Goal: Task Accomplishment & Management: Manage account settings

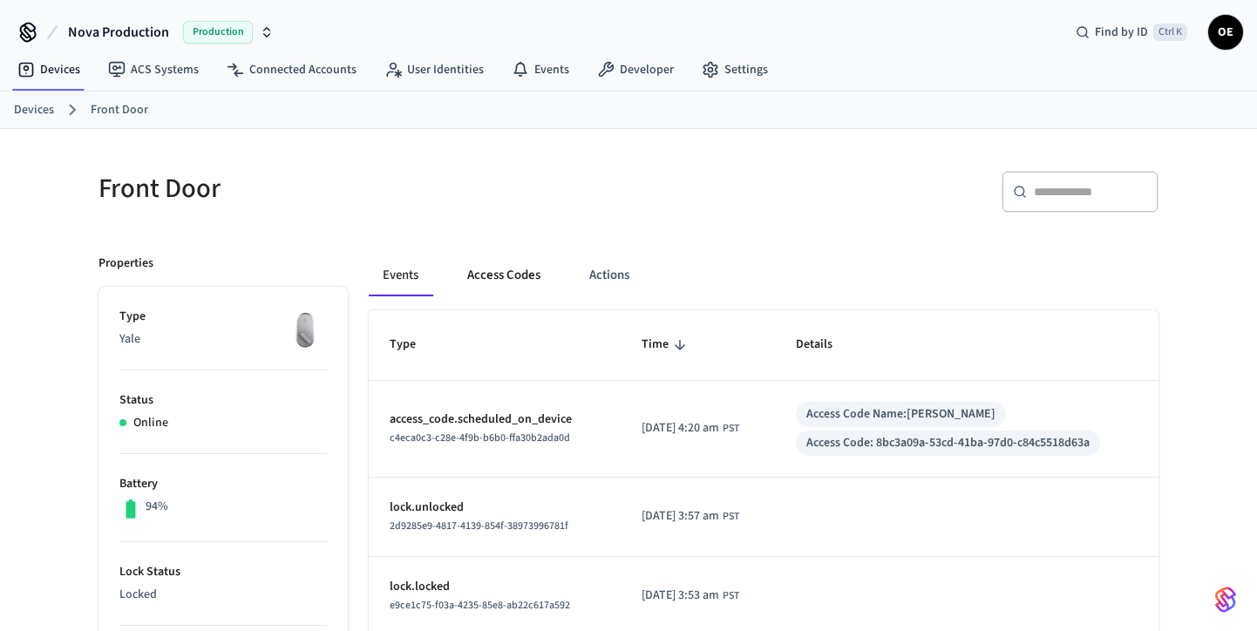
click at [509, 275] on button "Access Codes" at bounding box center [503, 276] width 101 height 42
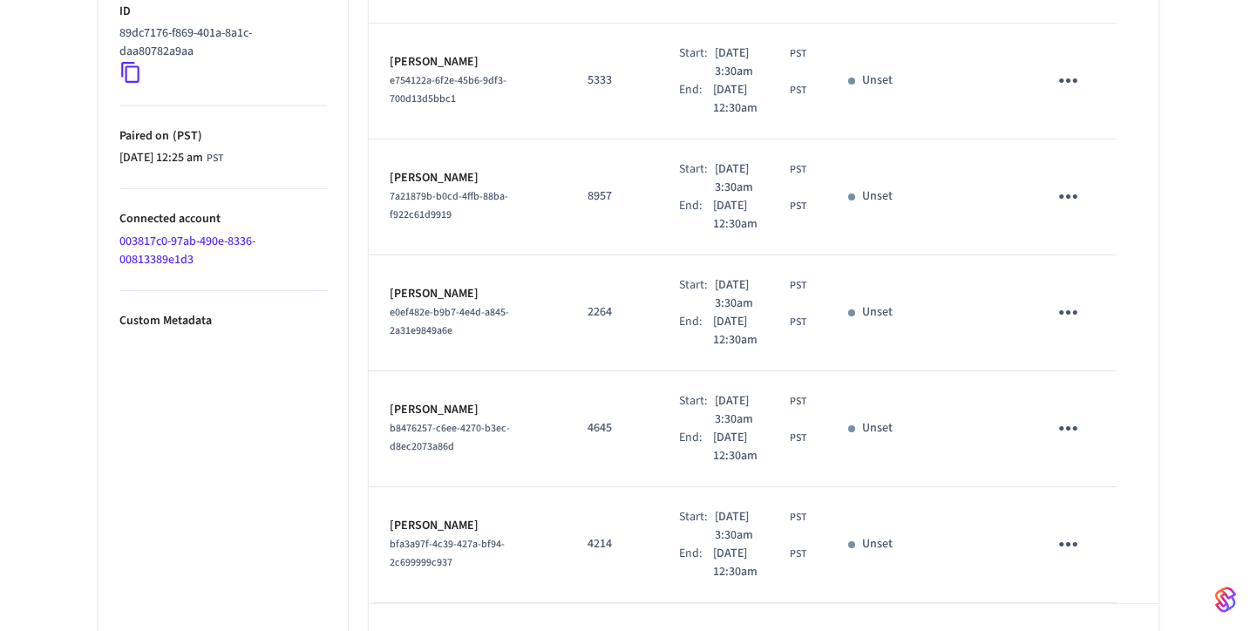
scroll to position [989, 0]
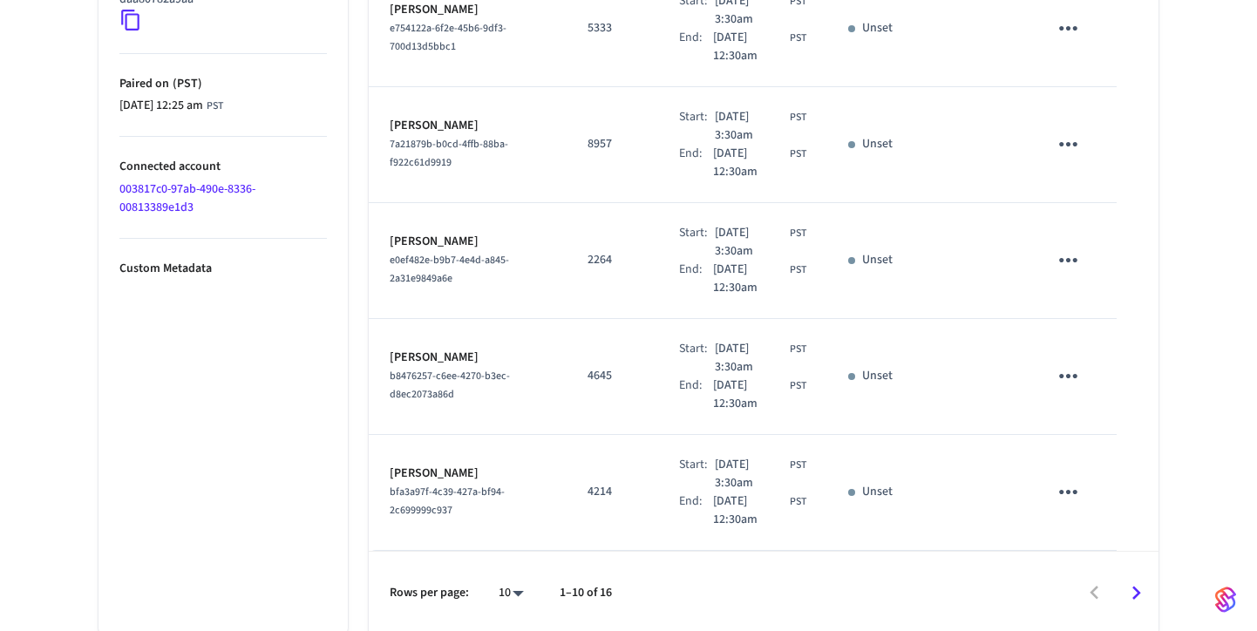
click at [1141, 585] on icon "Go to next page" at bounding box center [1136, 593] width 27 height 27
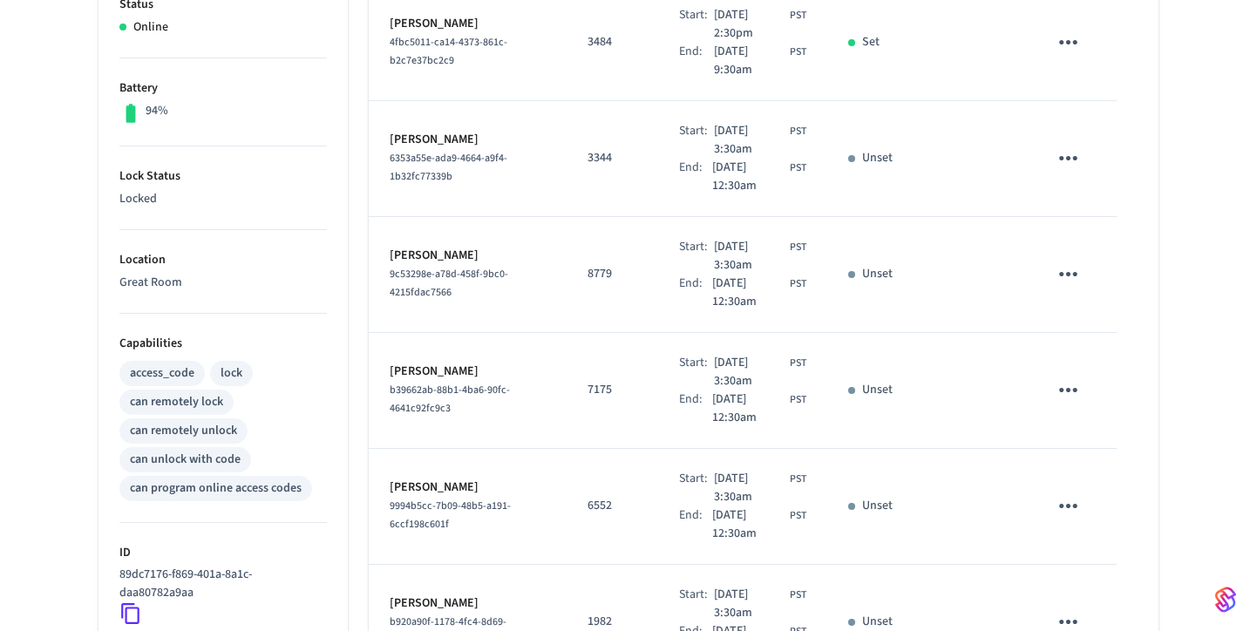
scroll to position [134, 0]
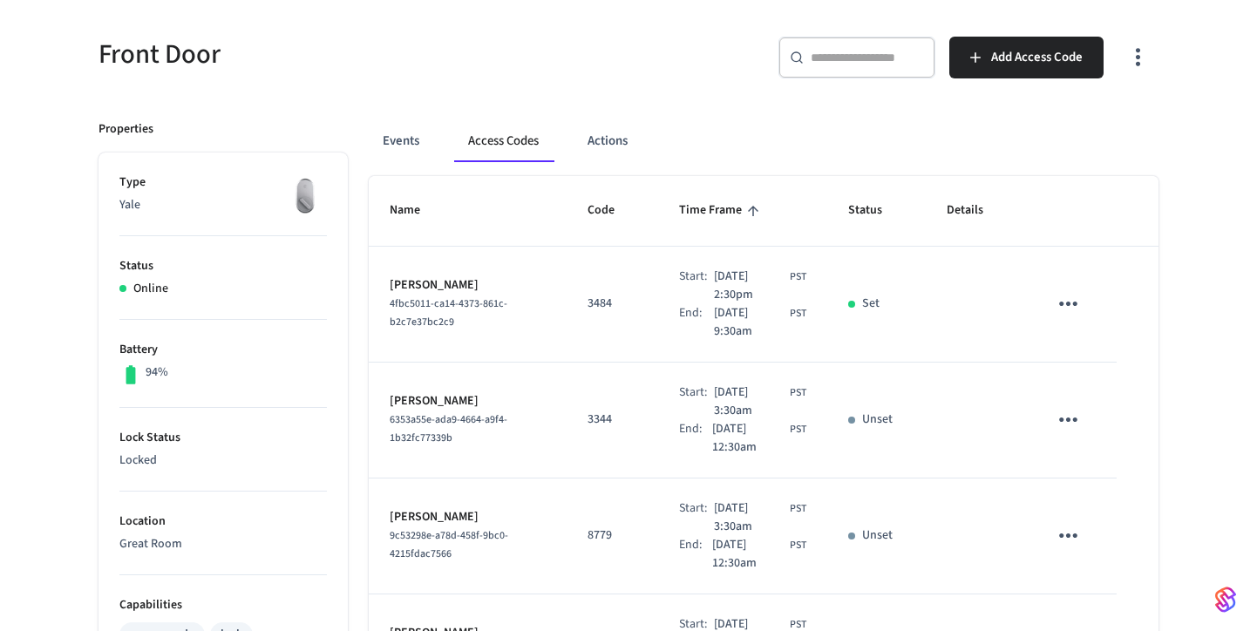
drag, startPoint x: 621, startPoint y: 50, endPoint x: 628, endPoint y: 71, distance: 22.9
click at [621, 50] on div "​ ​ Add Access Code" at bounding box center [888, 54] width 540 height 77
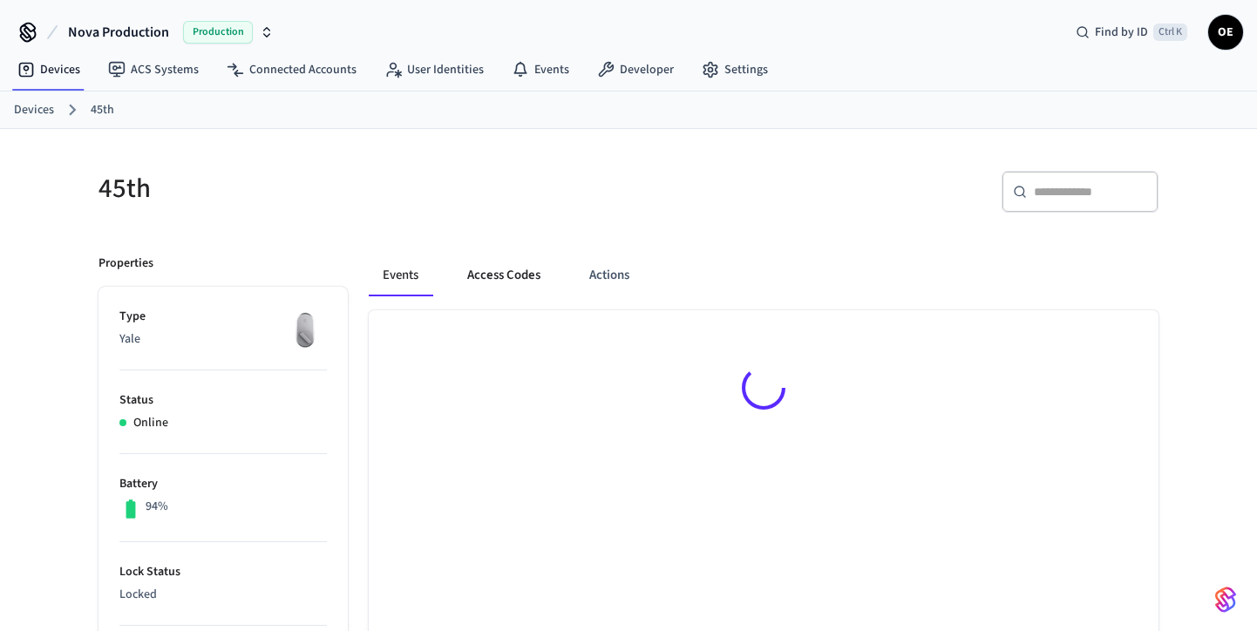
click at [508, 268] on button "Access Codes" at bounding box center [503, 276] width 101 height 42
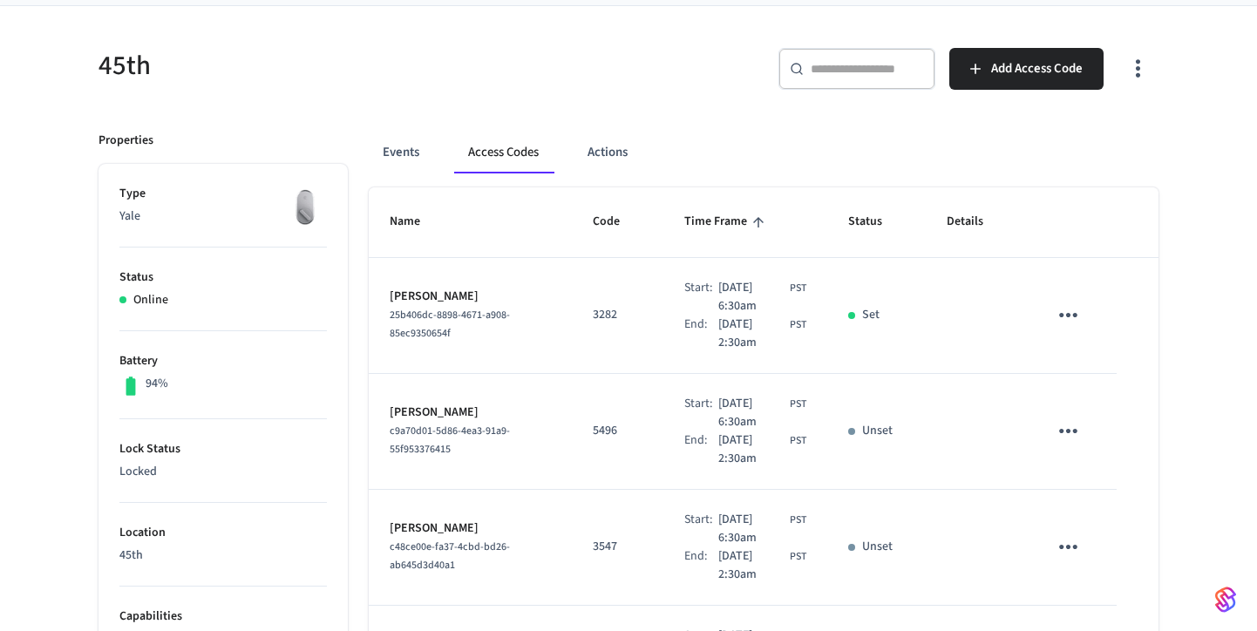
scroll to position [150, 0]
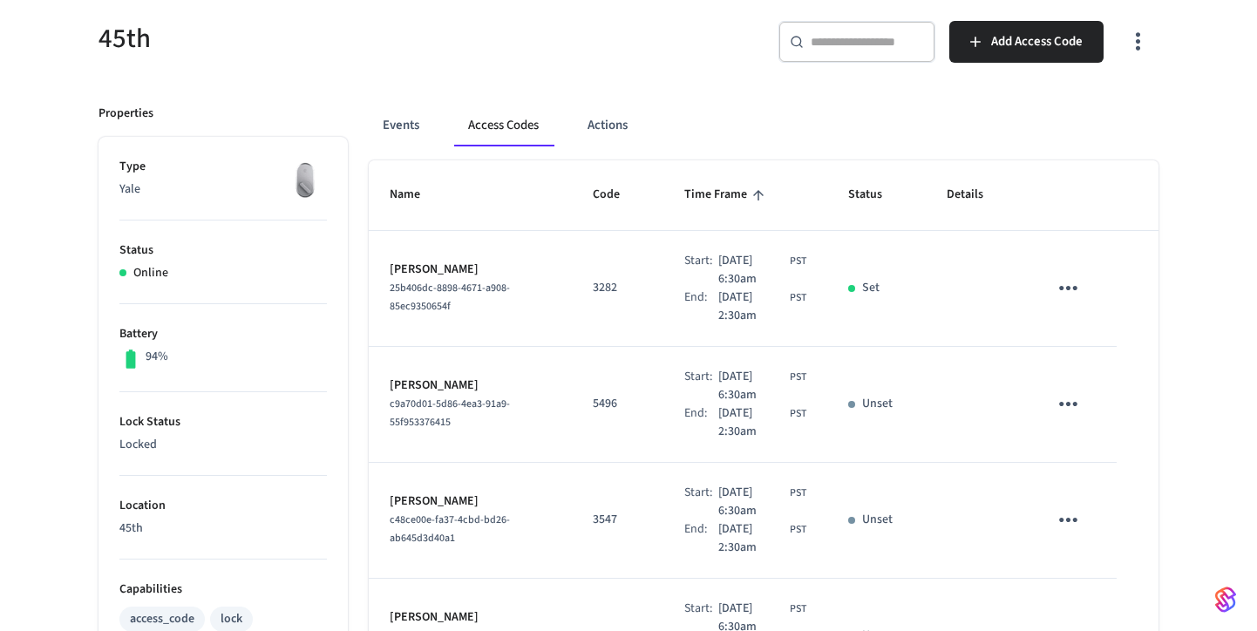
click at [263, 222] on li "Status Online" at bounding box center [222, 263] width 207 height 84
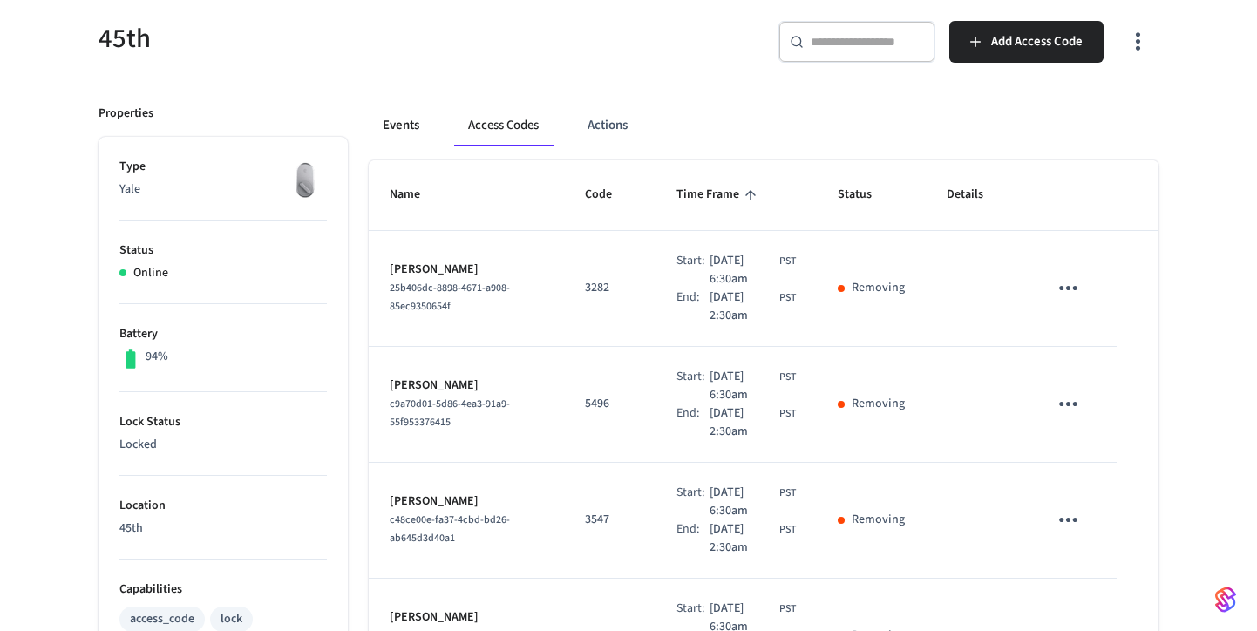
click at [396, 114] on button "Events" at bounding box center [401, 126] width 65 height 42
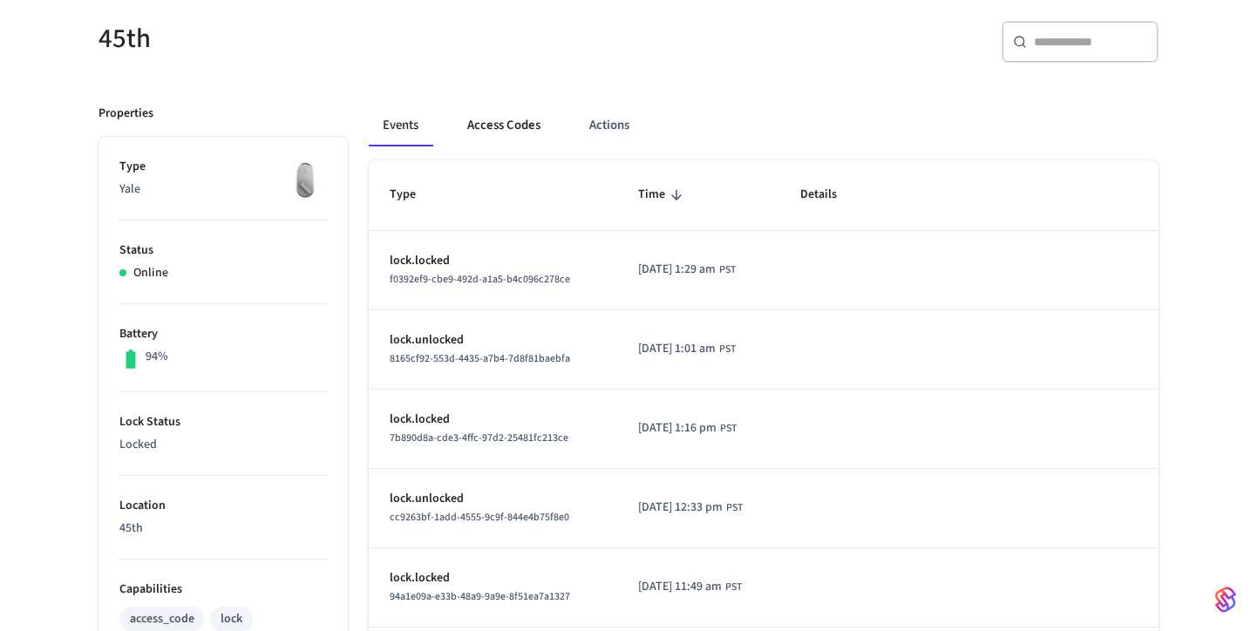
click at [484, 118] on button "Access Codes" at bounding box center [503, 126] width 101 height 42
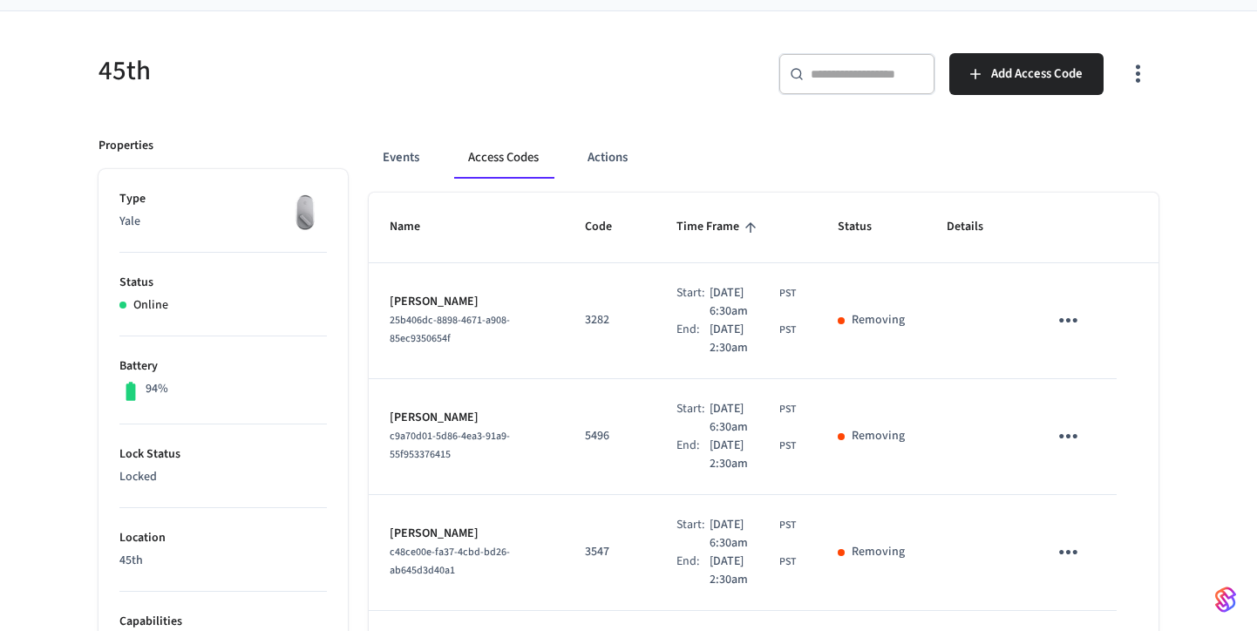
scroll to position [128, 0]
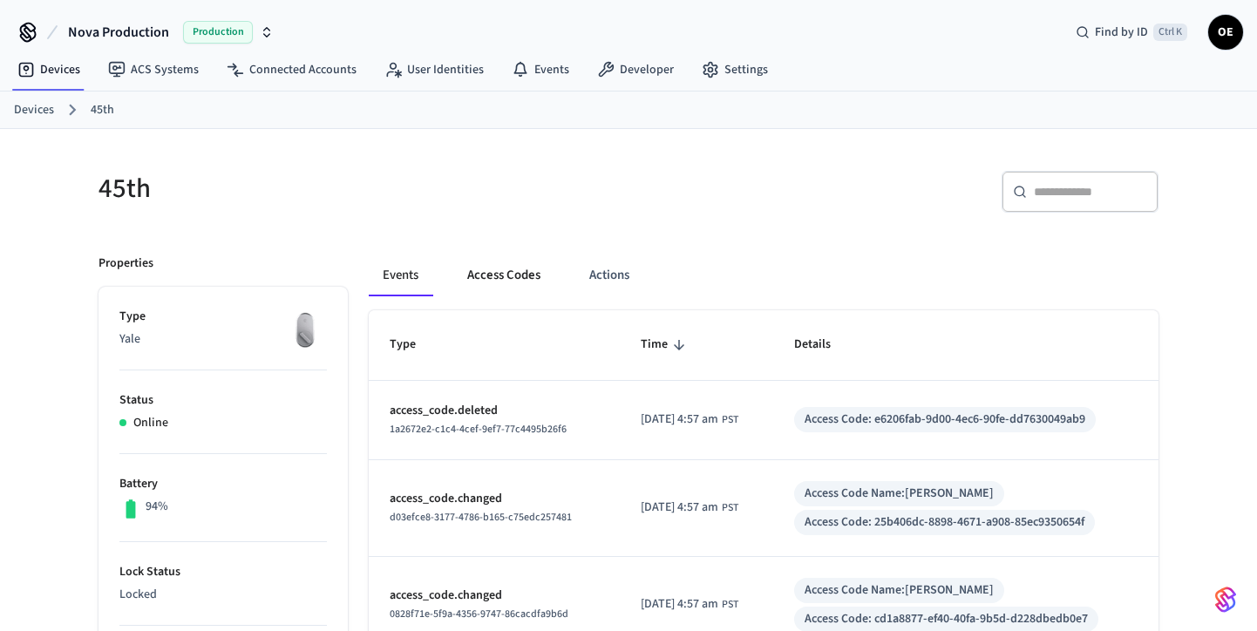
click at [469, 275] on button "Access Codes" at bounding box center [503, 276] width 101 height 42
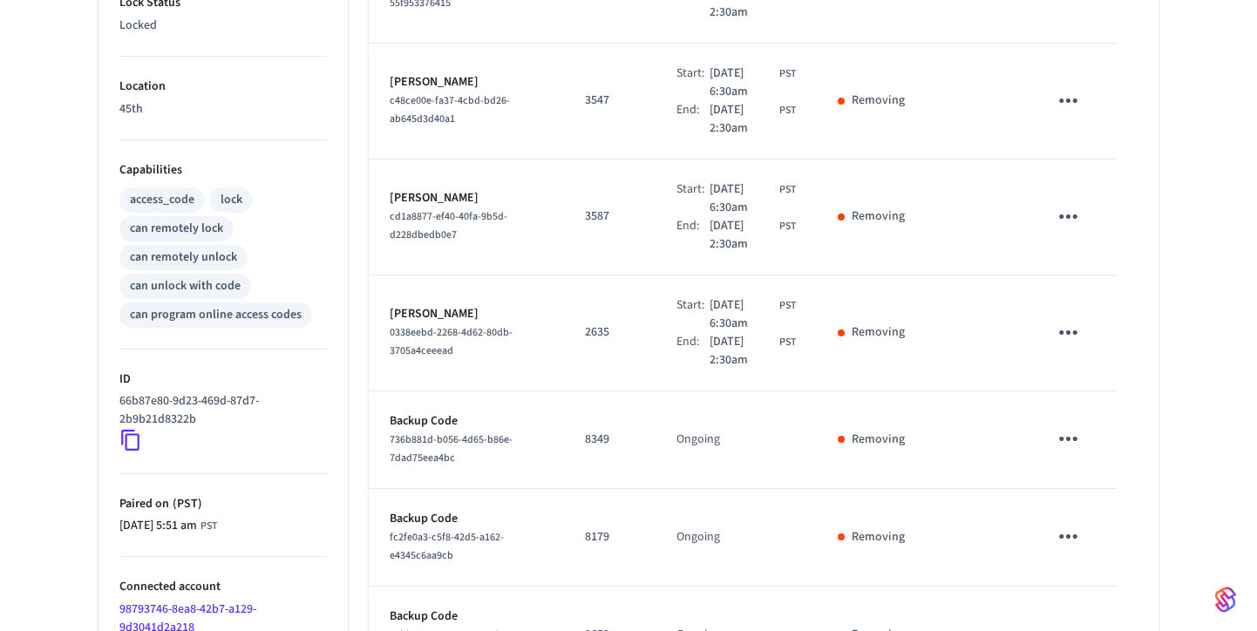
scroll to position [597, 0]
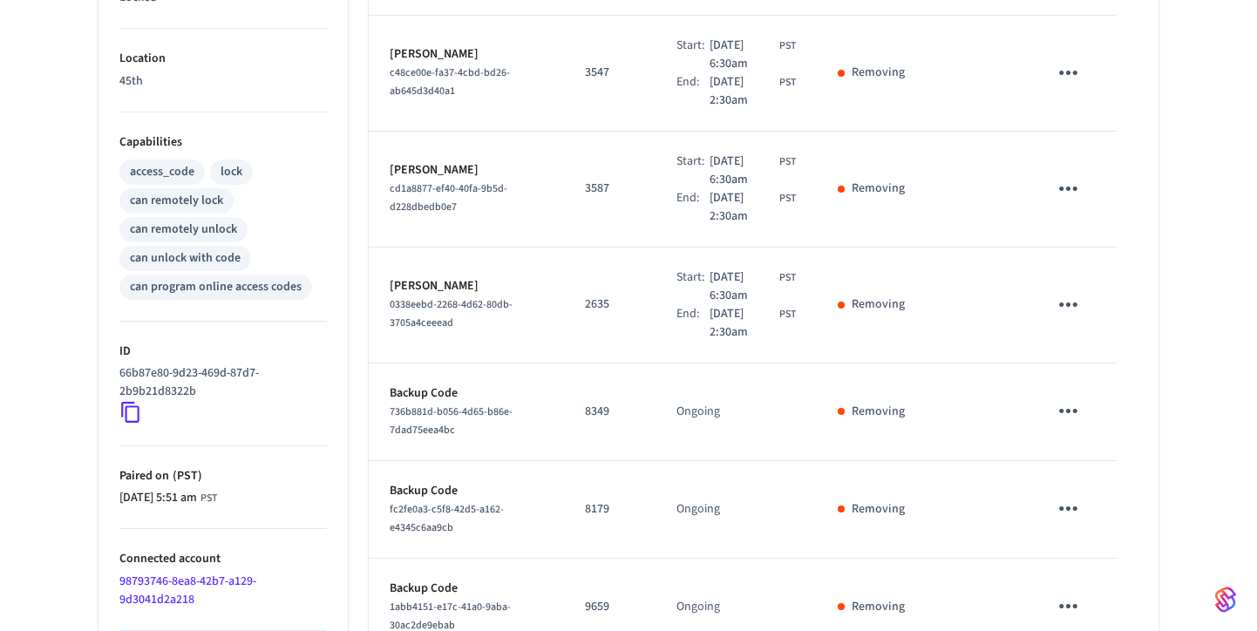
click at [1240, 475] on div "45th ​ ​ Add Access Code Properties Type Yale Status Online Battery 94% Lock St…" at bounding box center [628, 136] width 1257 height 1208
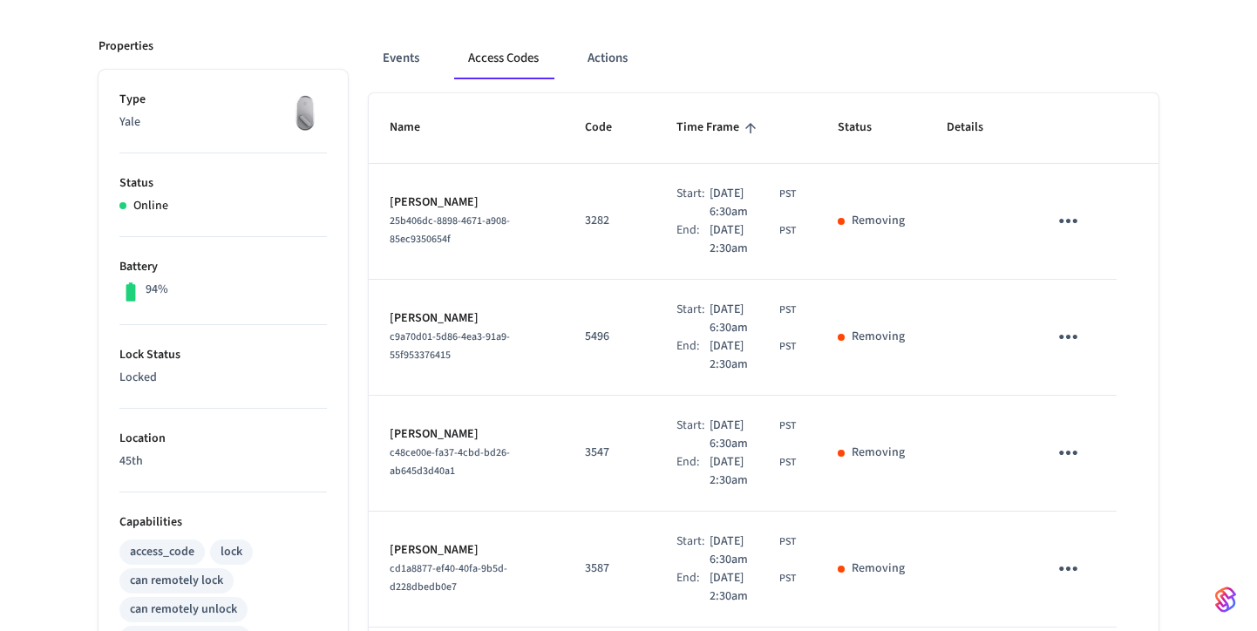
scroll to position [0, 0]
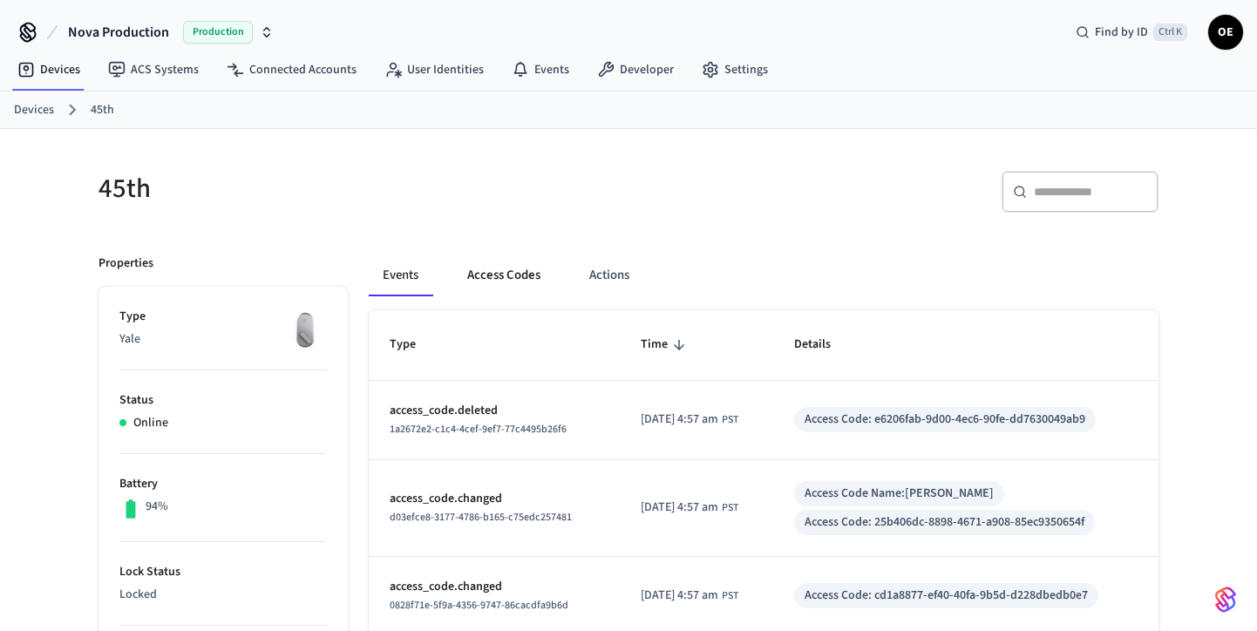
click at [515, 280] on button "Access Codes" at bounding box center [503, 276] width 101 height 42
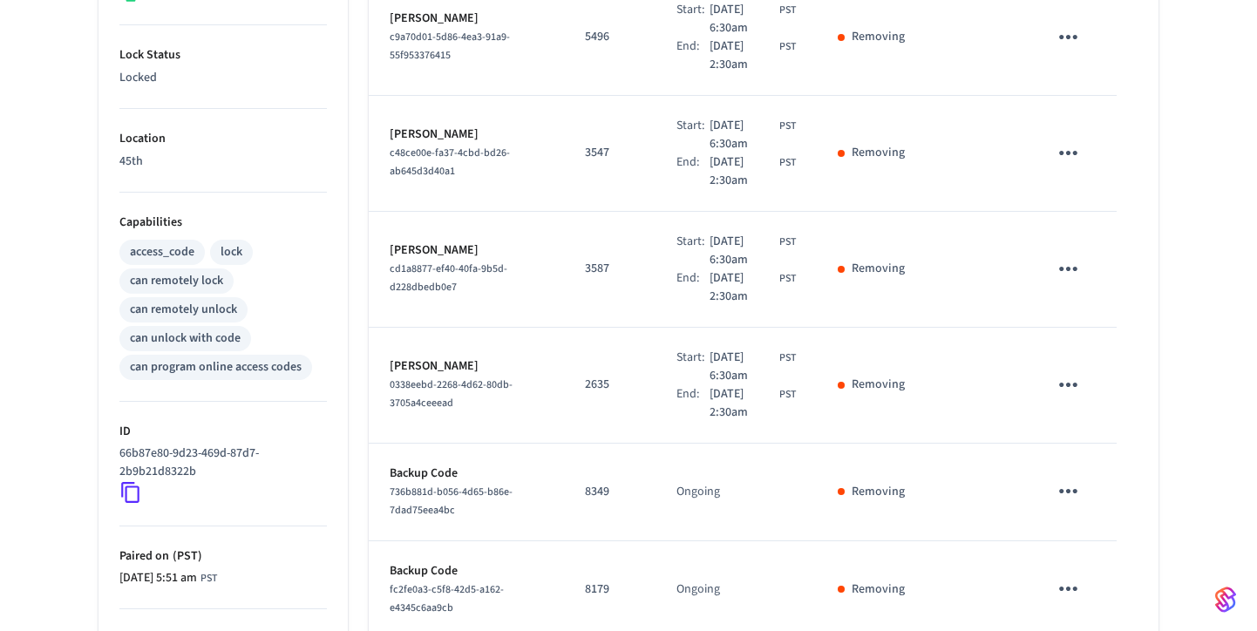
scroll to position [526, 0]
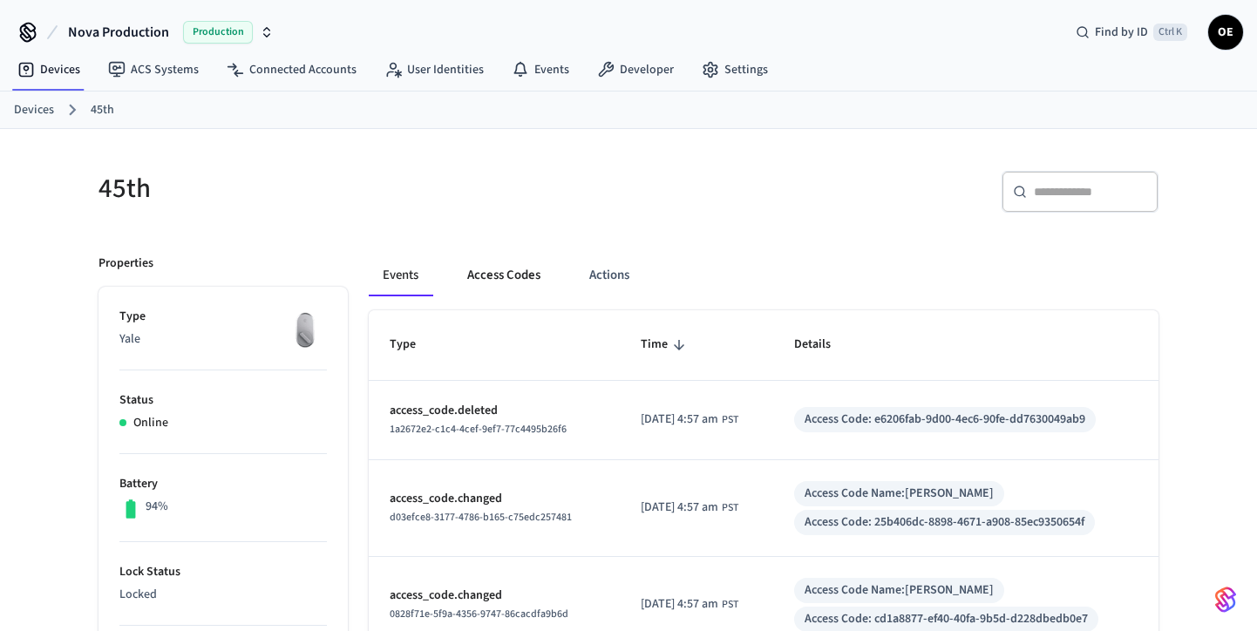
click at [518, 273] on button "Access Codes" at bounding box center [503, 276] width 101 height 42
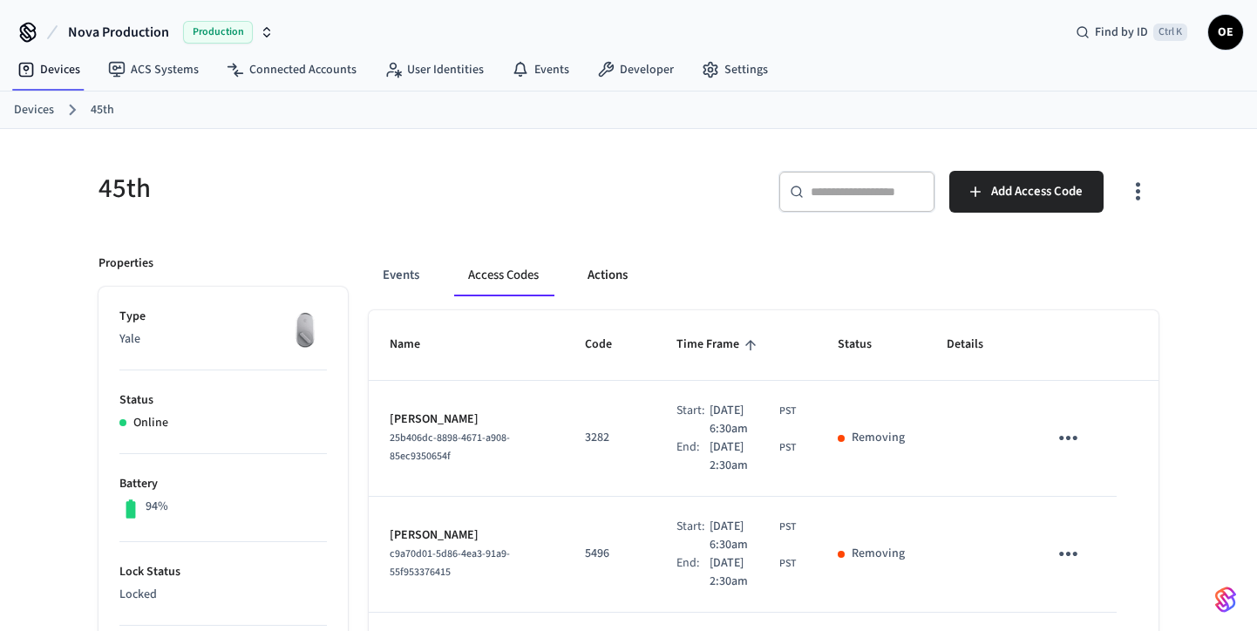
click at [581, 279] on button "Actions" at bounding box center [608, 276] width 68 height 42
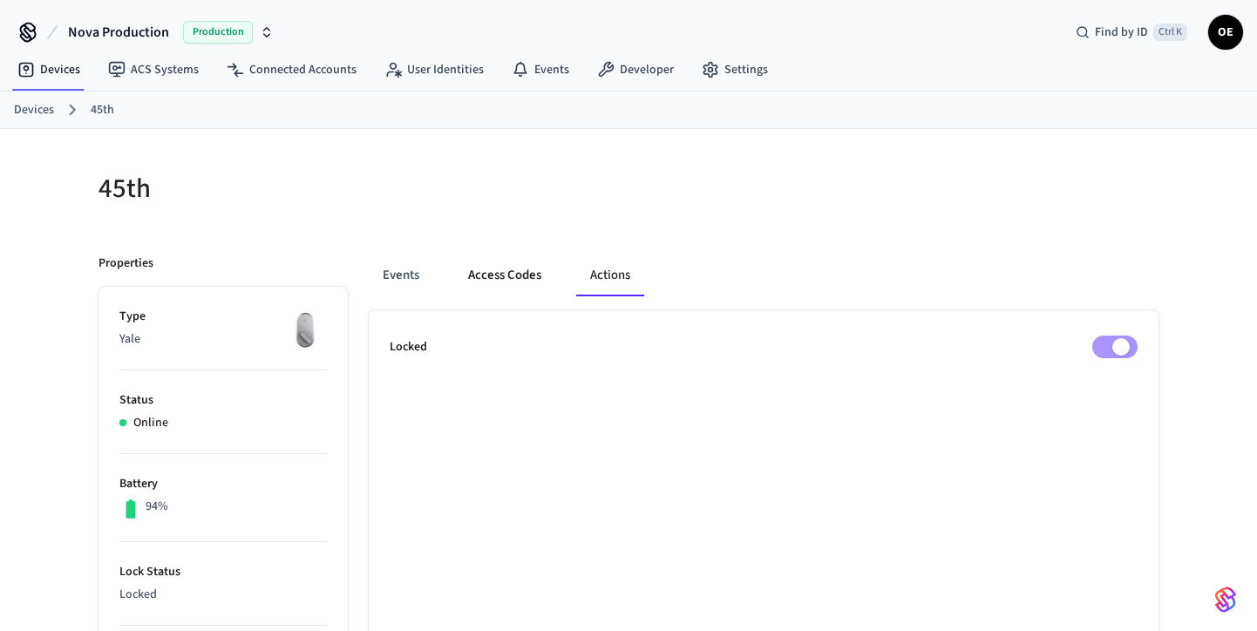
click at [521, 273] on button "Access Codes" at bounding box center [504, 276] width 101 height 42
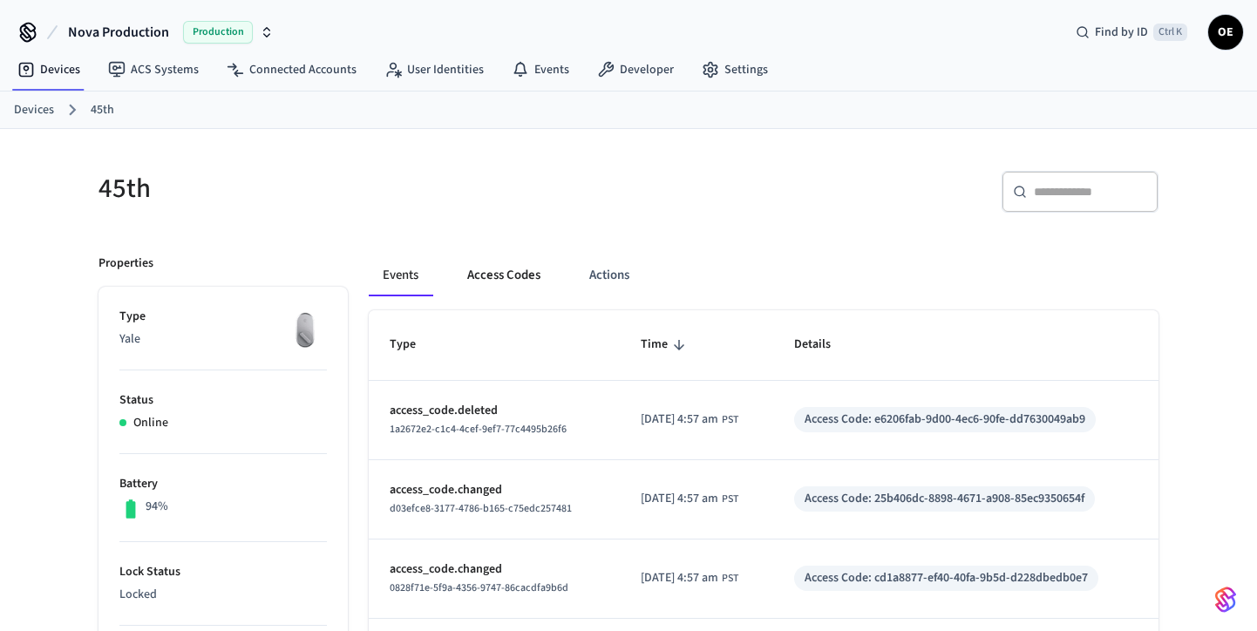
click at [501, 266] on button "Access Codes" at bounding box center [503, 276] width 101 height 42
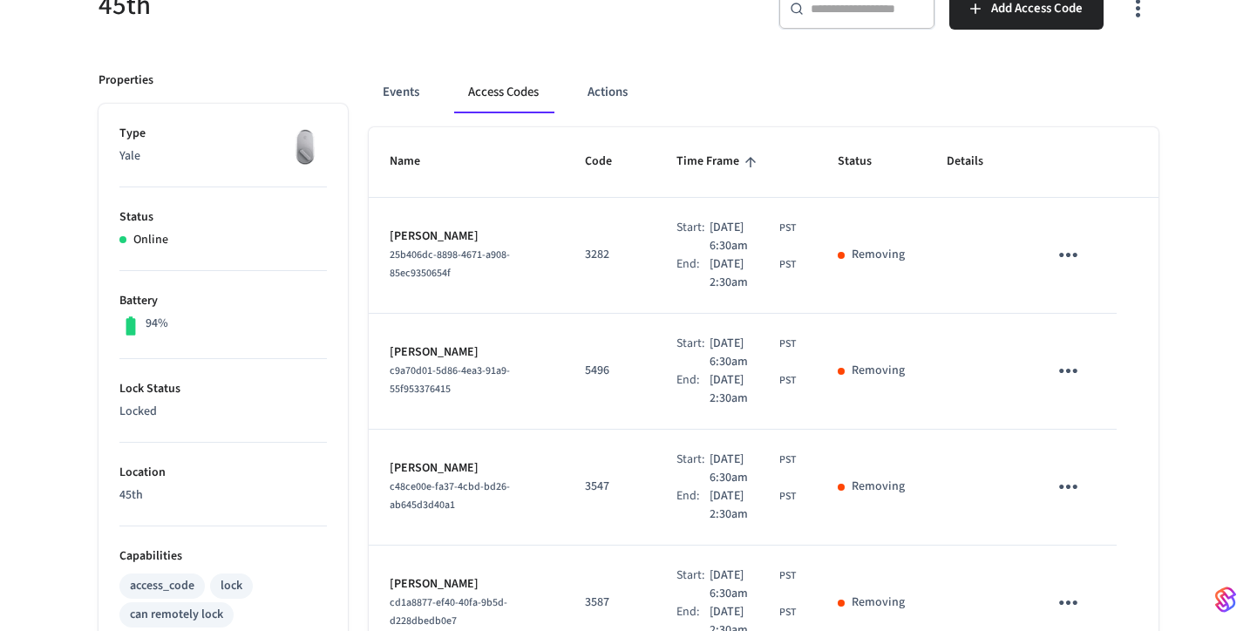
scroll to position [180, 0]
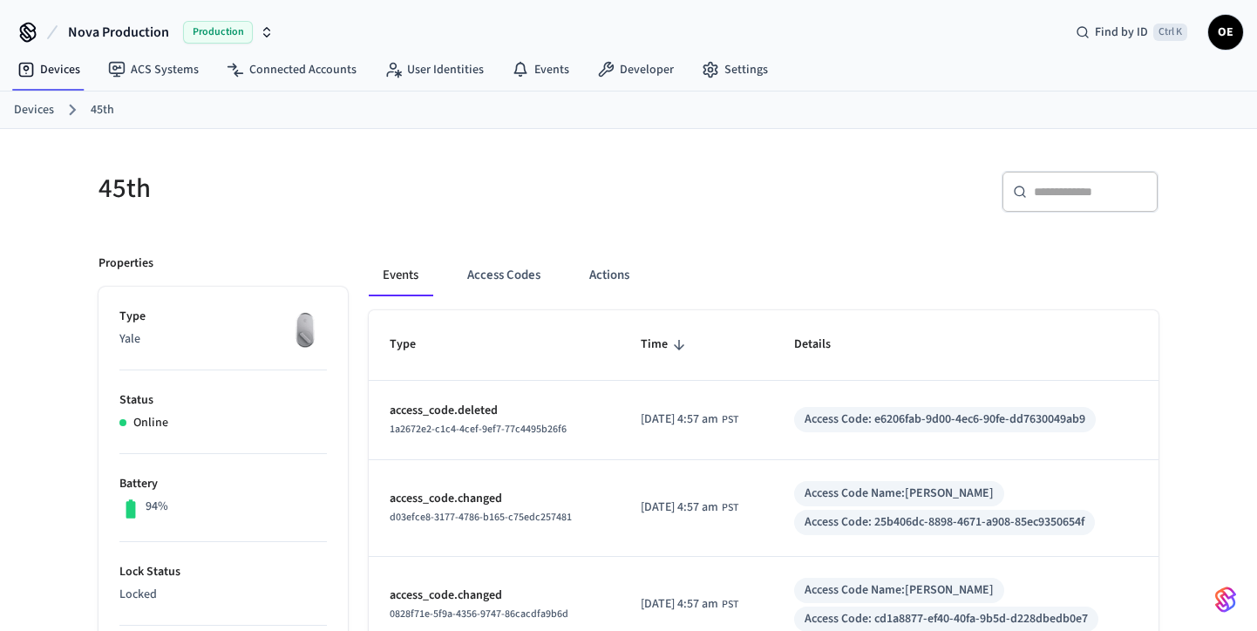
click at [506, 255] on button "Access Codes" at bounding box center [503, 276] width 101 height 42
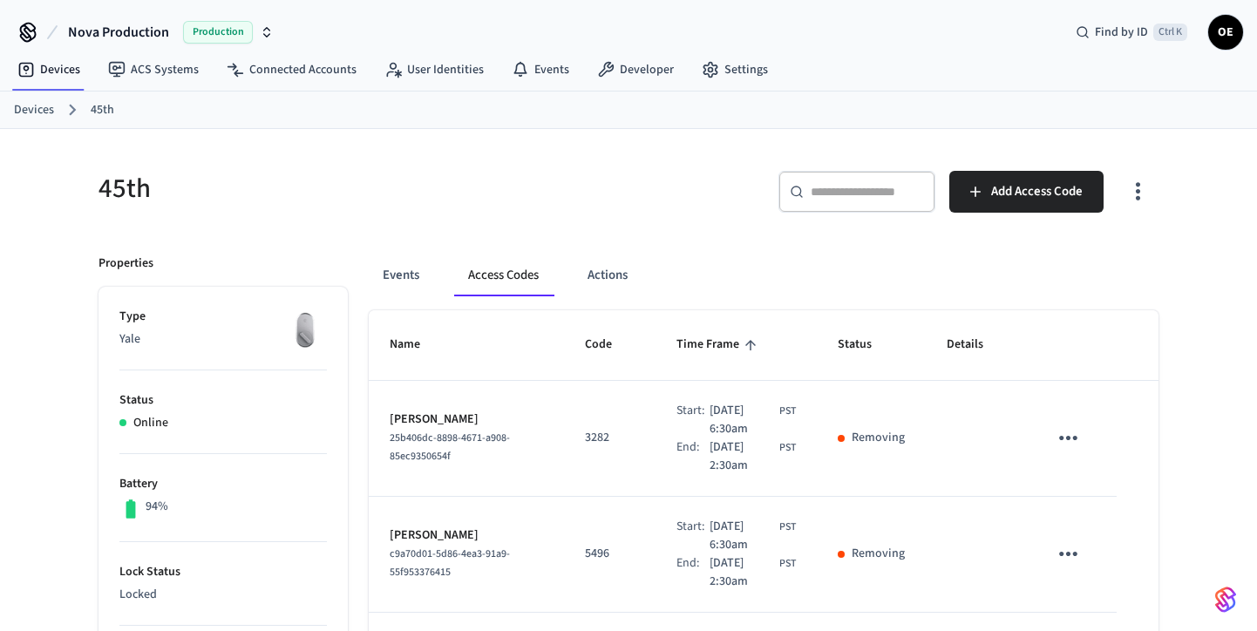
click at [510, 257] on button "Access Codes" at bounding box center [503, 276] width 98 height 42
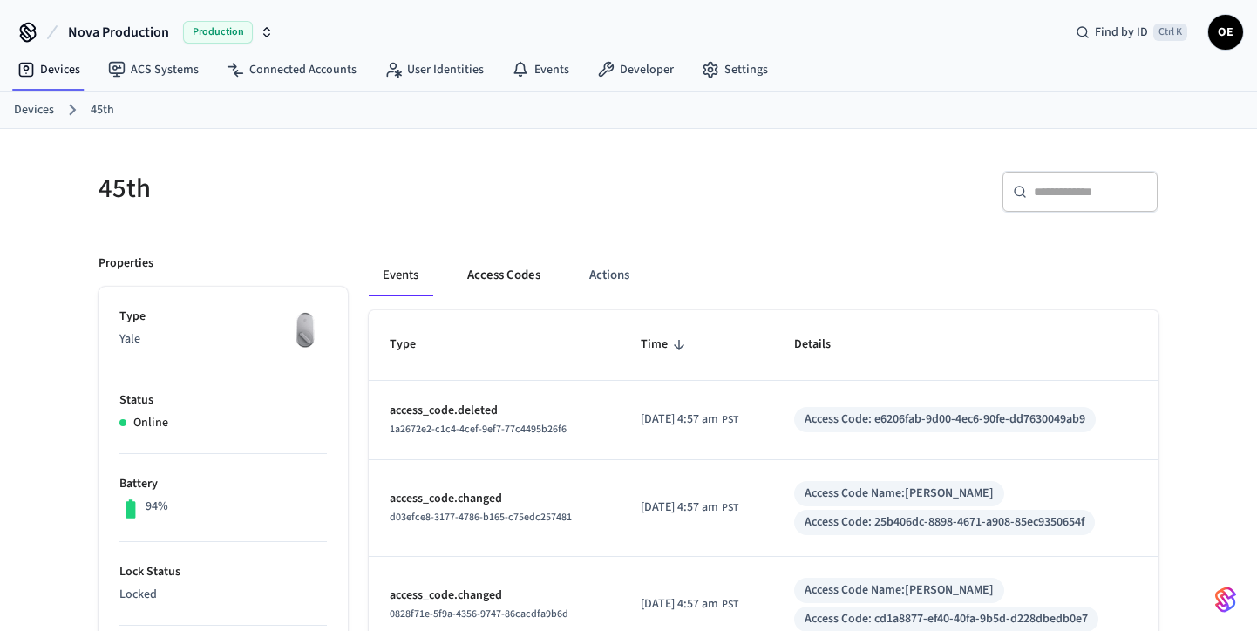
click at [495, 255] on button "Access Codes" at bounding box center [503, 276] width 101 height 42
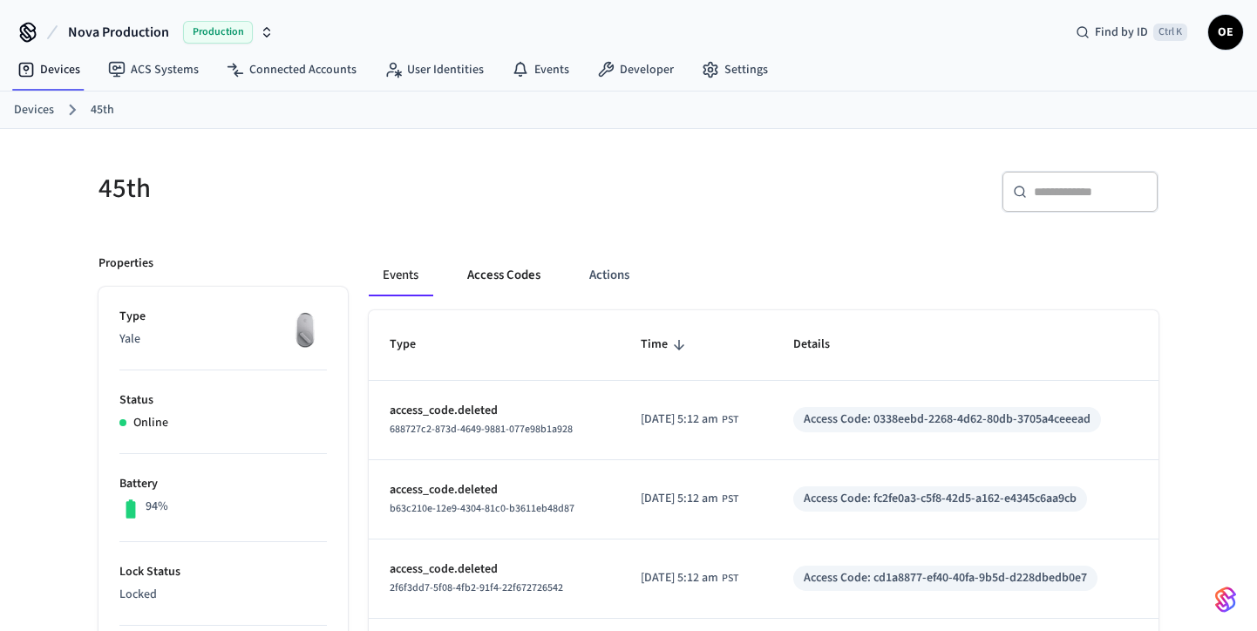
click at [500, 268] on button "Access Codes" at bounding box center [503, 276] width 101 height 42
click at [493, 286] on button "Access Codes" at bounding box center [503, 276] width 101 height 42
click at [506, 272] on button "Access Codes" at bounding box center [503, 276] width 101 height 42
click at [498, 284] on button "Access Codes" at bounding box center [503, 276] width 101 height 42
click at [506, 259] on button "Access Codes" at bounding box center [503, 276] width 101 height 42
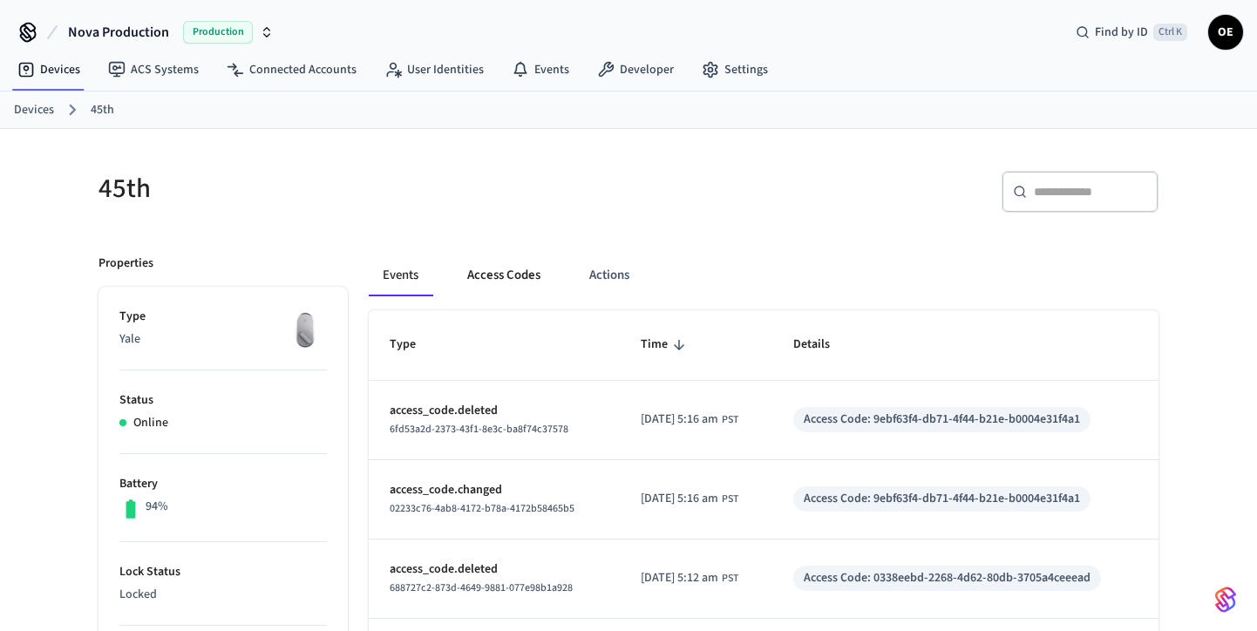
click at [479, 269] on button "Access Codes" at bounding box center [503, 276] width 101 height 42
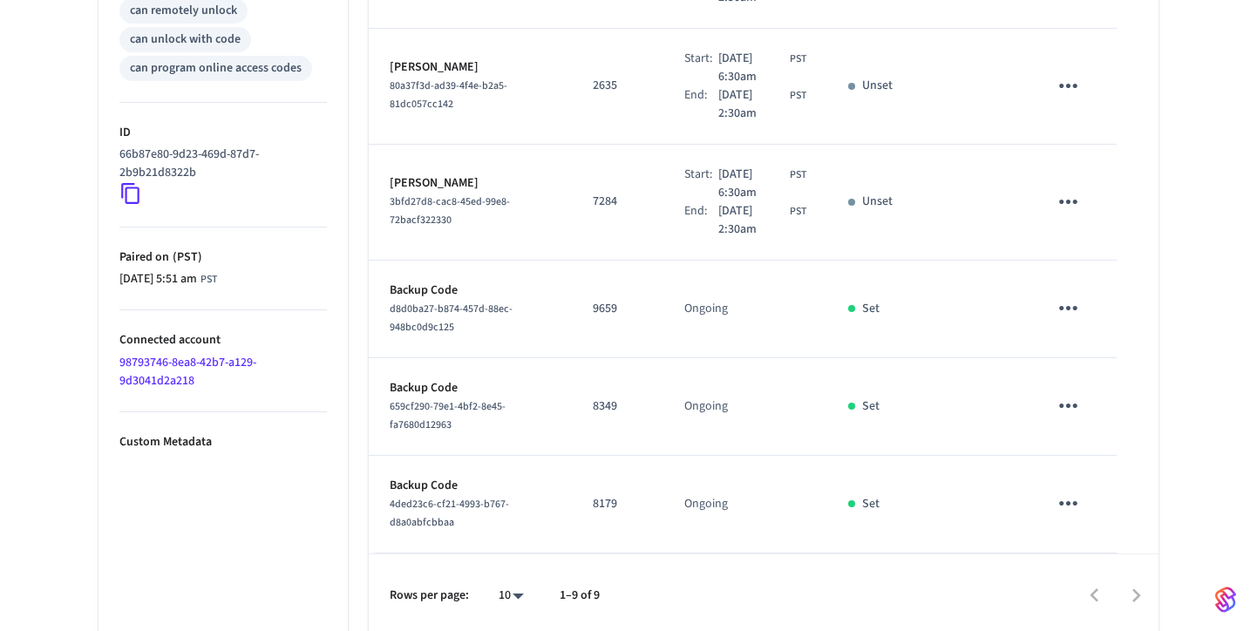
scroll to position [819, 0]
